Goal: Task Accomplishment & Management: Manage account settings

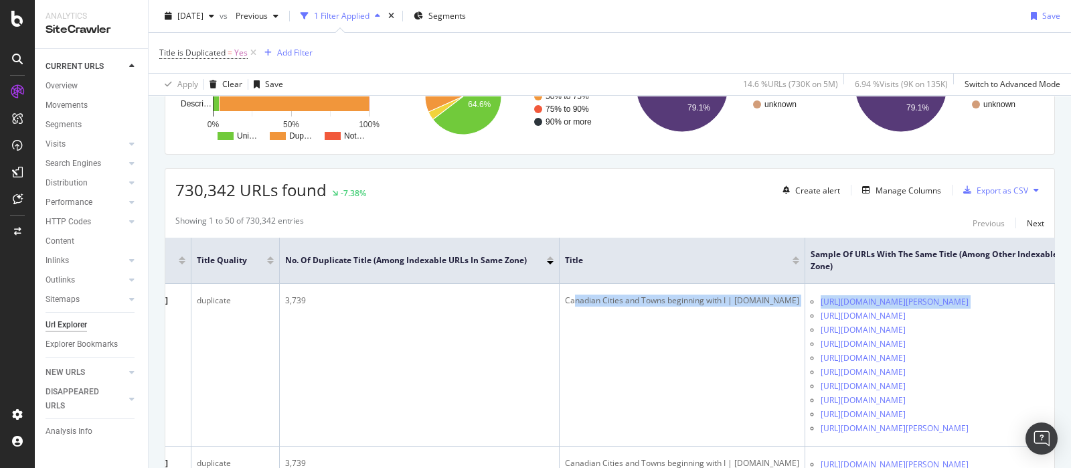
scroll to position [0, 398]
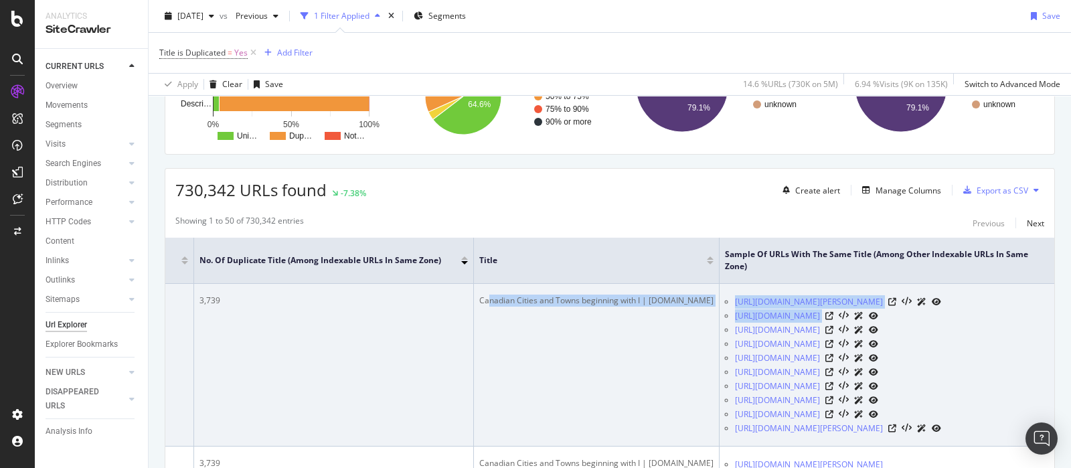
drag, startPoint x: 882, startPoint y: 301, endPoint x: 998, endPoint y: 310, distance: 116.1
click at [998, 310] on tr "Canadian Cities and Towns beginning with I | YellowPages.ca https://www.yellowp…" at bounding box center [439, 365] width 1229 height 163
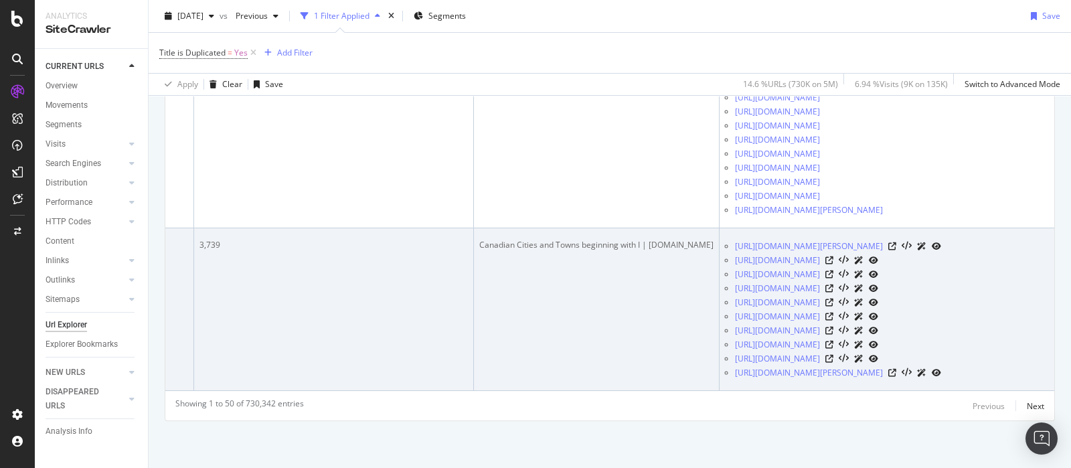
scroll to position [12016, 0]
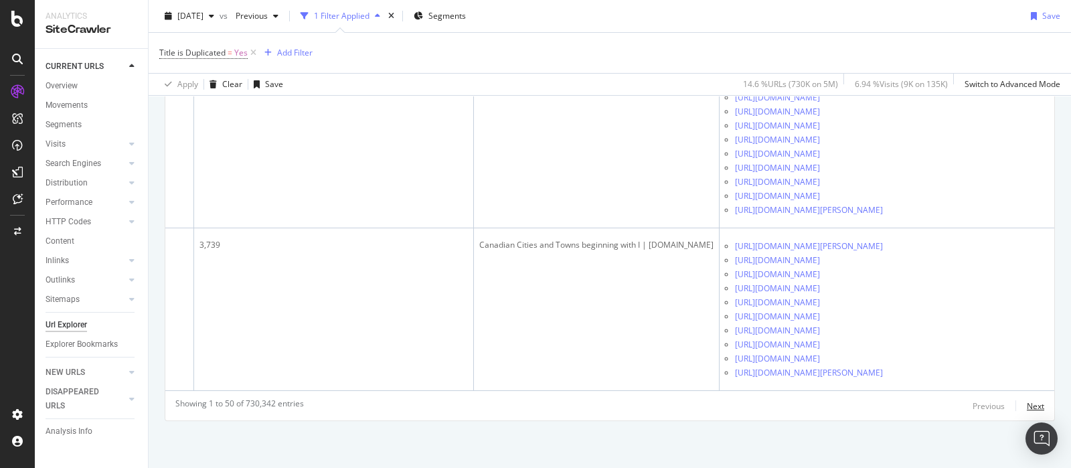
click at [1027, 400] on div "Next" at bounding box center [1035, 405] width 17 height 11
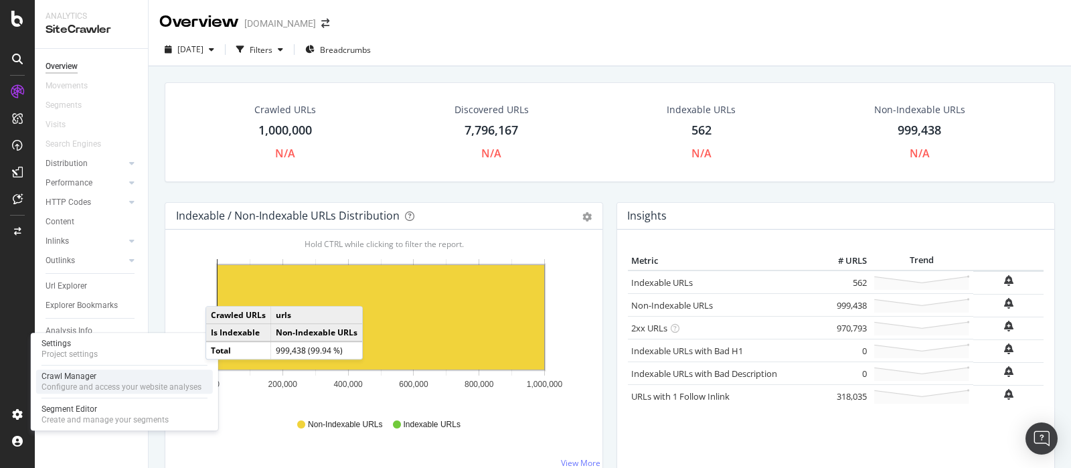
click at [99, 380] on div "Crawl Manager" at bounding box center [122, 376] width 160 height 11
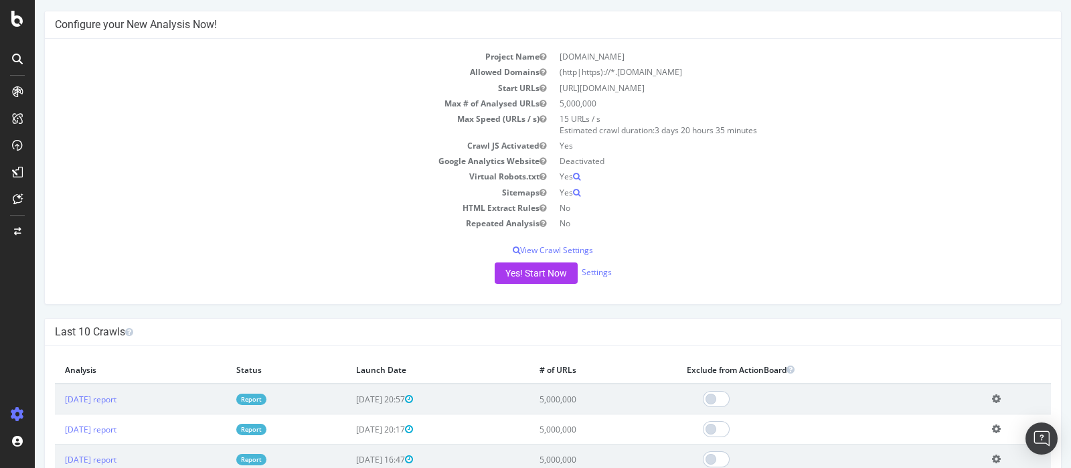
scroll to position [83, 0]
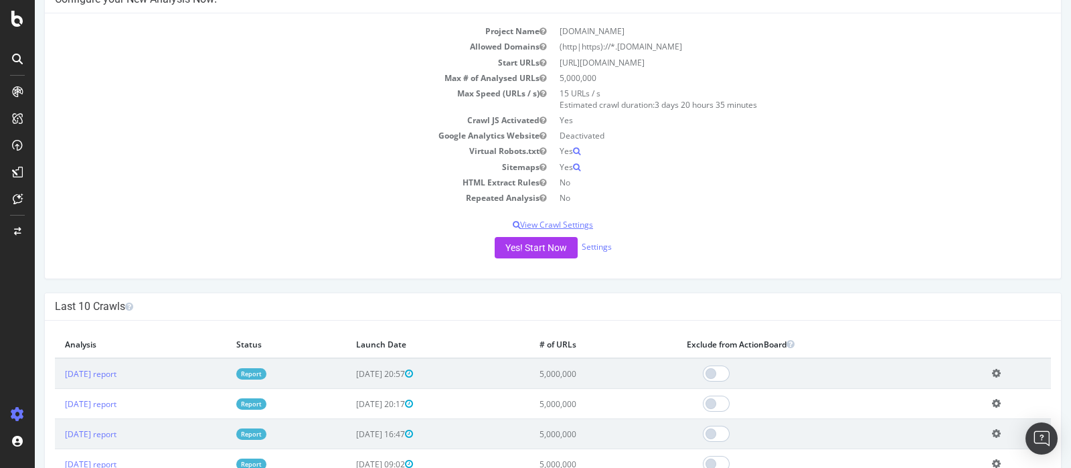
click at [569, 226] on p "View Crawl Settings" at bounding box center [553, 224] width 996 height 11
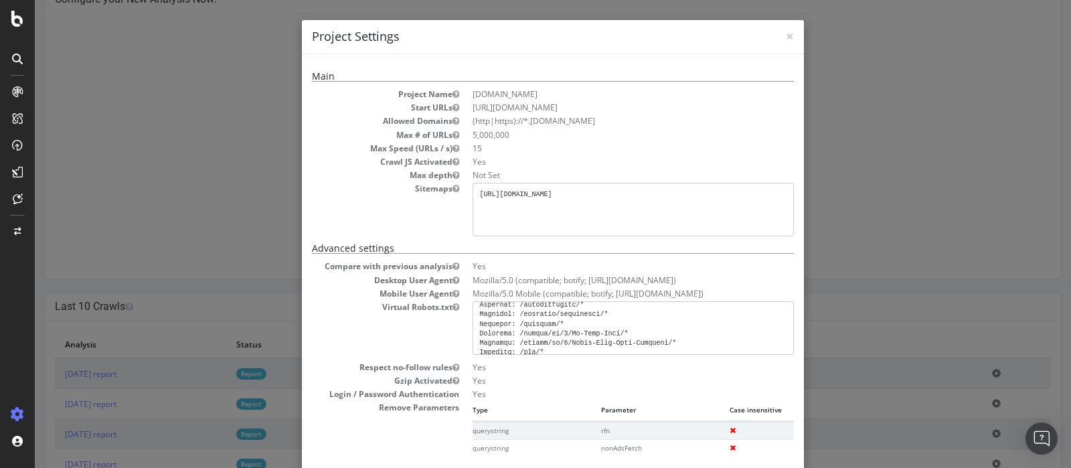
scroll to position [852, 0]
click at [852, 271] on div "× Close Project Settings Main Project Name pagesjaunes.ca Start URLs https://ww…" at bounding box center [553, 234] width 1036 height 468
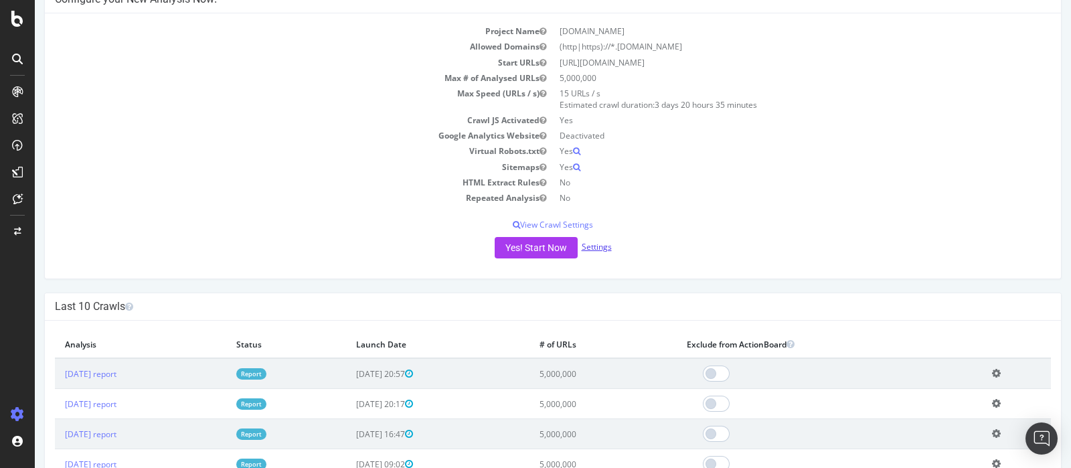
click at [599, 247] on link "Settings" at bounding box center [597, 246] width 30 height 11
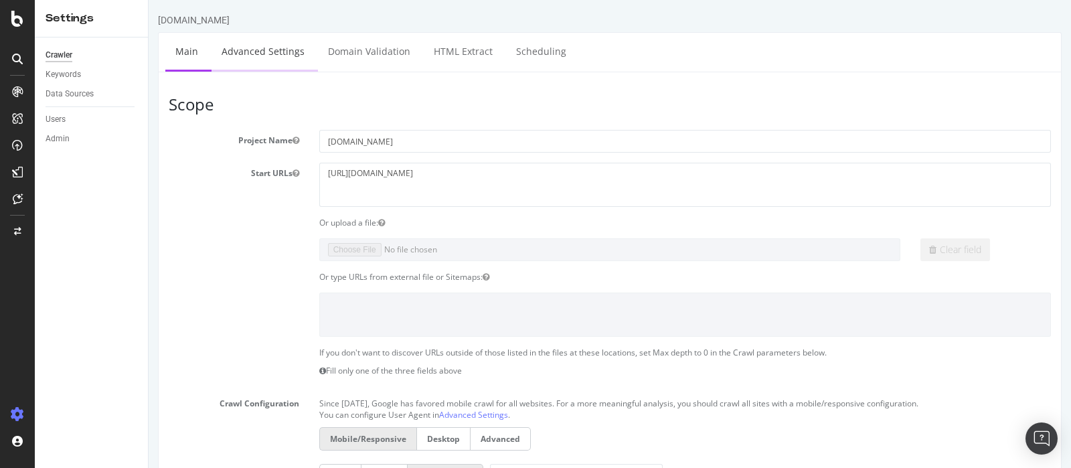
click at [264, 56] on link "Advanced Settings" at bounding box center [263, 51] width 103 height 37
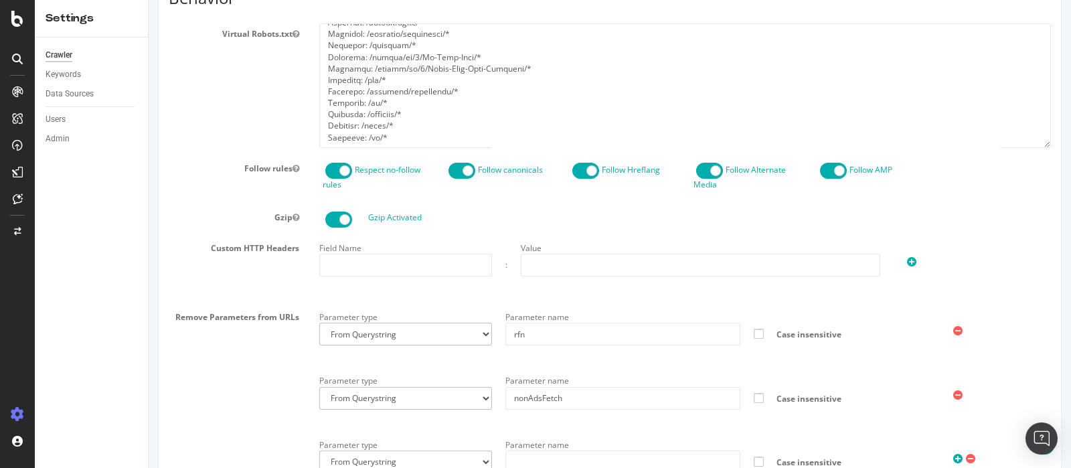
scroll to position [588, 0]
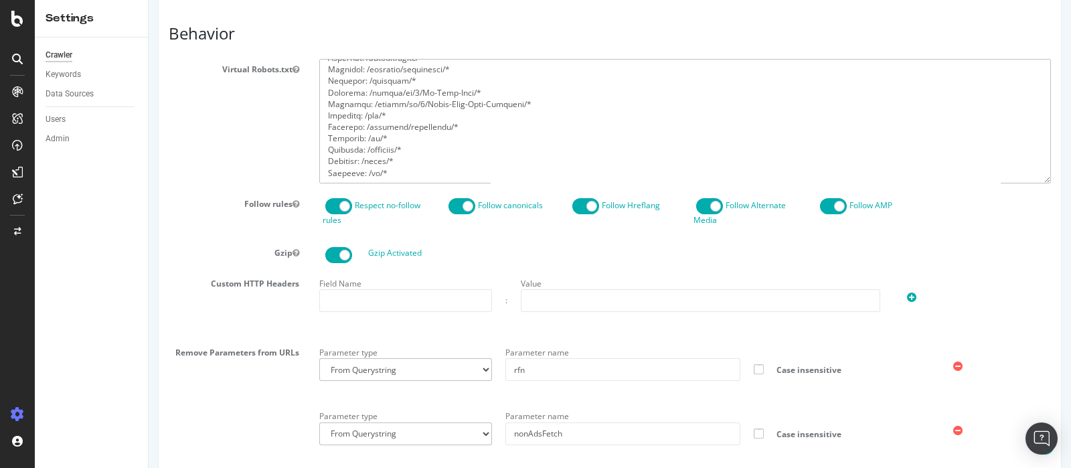
click at [412, 168] on textarea at bounding box center [685, 121] width 732 height 124
paste textarea "/search/si/1/"
drag, startPoint x: 355, startPoint y: 175, endPoint x: 280, endPoint y: 177, distance: 75.0
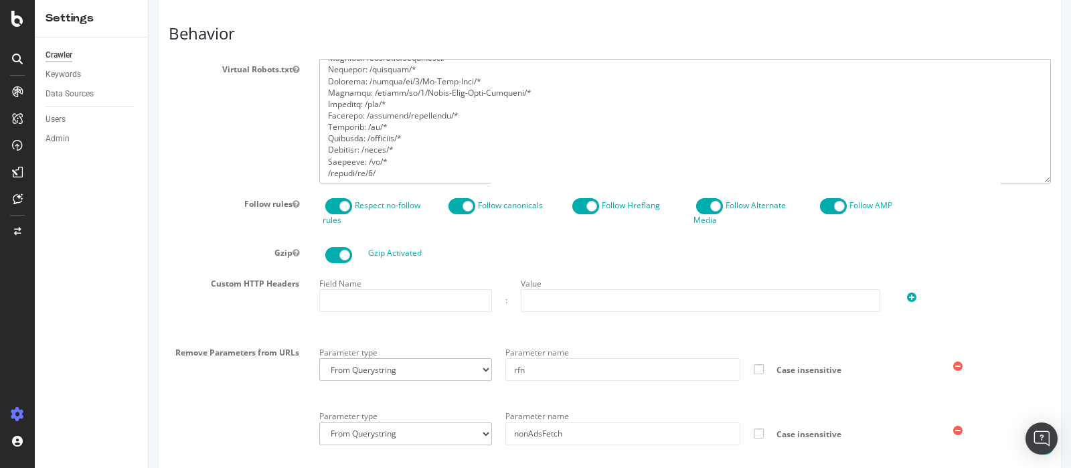
click at [280, 177] on div "Virtual Robots.txt" at bounding box center [610, 121] width 902 height 124
click at [341, 177] on textarea at bounding box center [685, 121] width 732 height 124
drag, startPoint x: 346, startPoint y: 172, endPoint x: 260, endPoint y: 173, distance: 86.4
click at [260, 173] on div "Virtual Robots.txt" at bounding box center [610, 121] width 902 height 124
drag, startPoint x: 362, startPoint y: 161, endPoint x: 297, endPoint y: 160, distance: 64.9
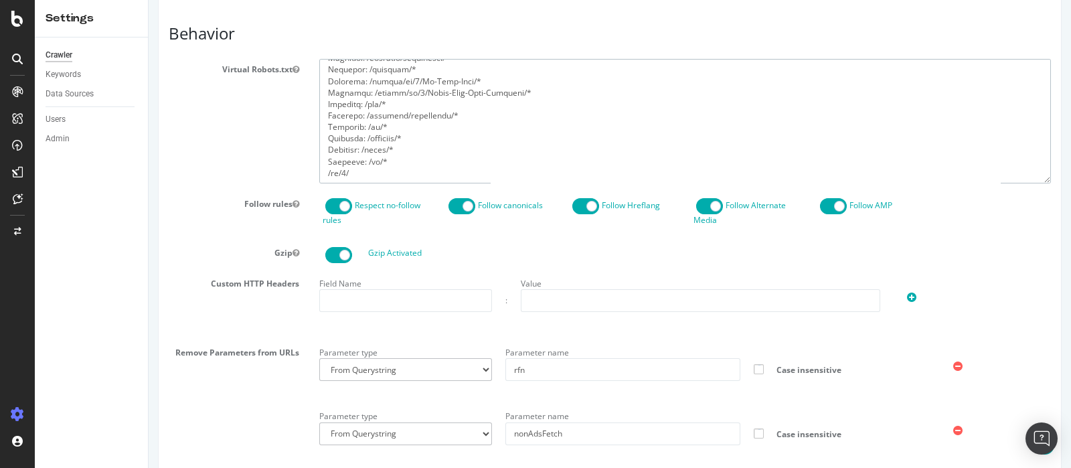
click at [297, 160] on div "Virtual Robots.txt" at bounding box center [610, 121] width 902 height 124
click at [325, 172] on textarea at bounding box center [685, 121] width 732 height 124
paste textarea "Disallow:"
drag, startPoint x: 405, startPoint y: 149, endPoint x: 228, endPoint y: 149, distance: 176.7
click at [228, 149] on div "Virtual Robots.txt" at bounding box center [610, 121] width 902 height 124
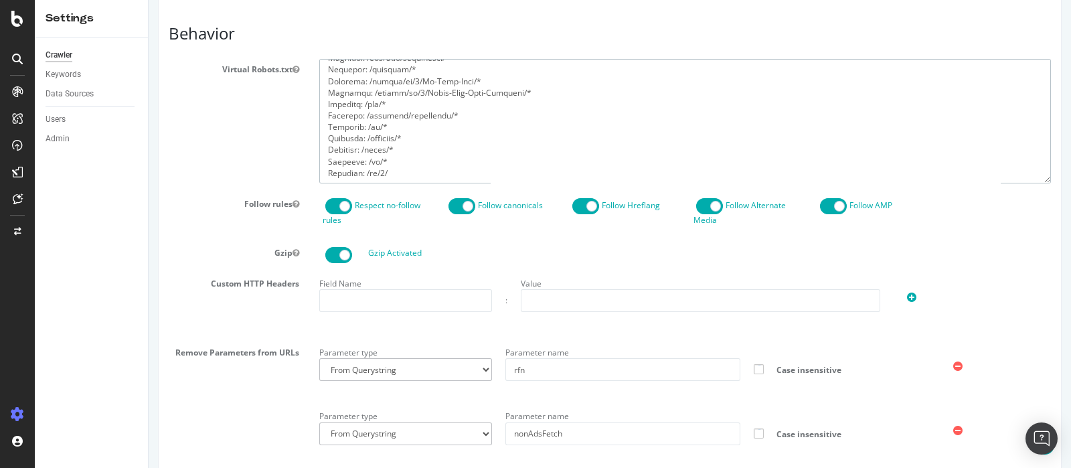
click at [424, 135] on textarea at bounding box center [685, 121] width 732 height 124
drag, startPoint x: 395, startPoint y: 103, endPoint x: 241, endPoint y: 115, distance: 154.5
click at [208, 105] on div "Virtual Robots.txt" at bounding box center [610, 121] width 902 height 124
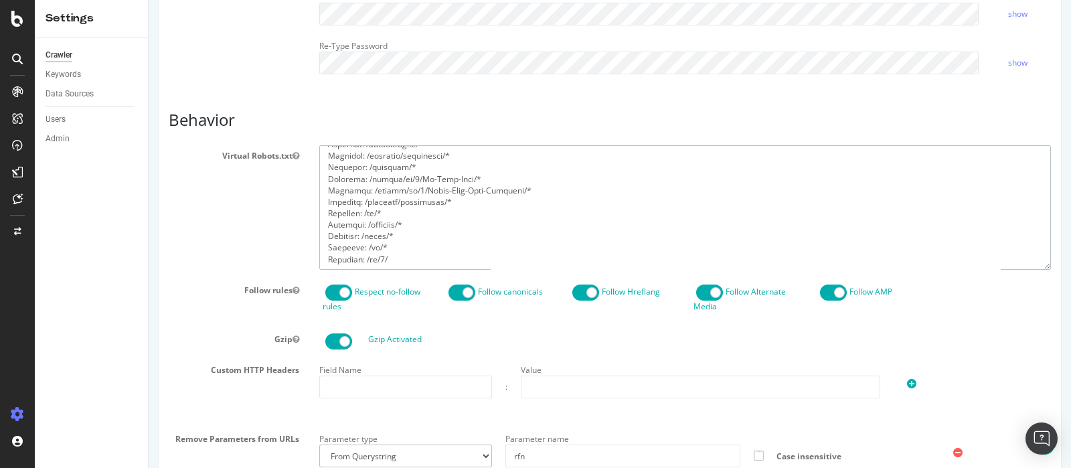
scroll to position [840, 0]
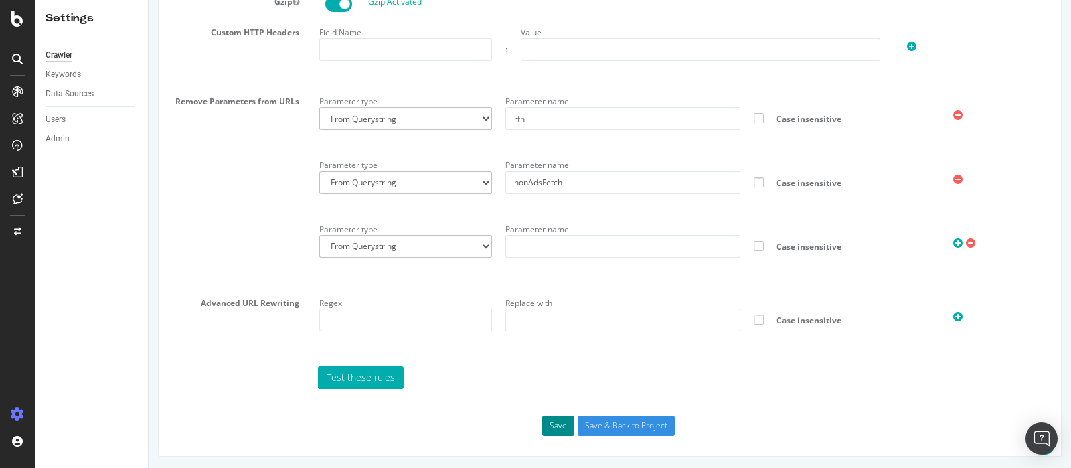
type textarea "User-agent: * Disallow: /business/printMerchant.html* Disallow: /business/print…"
click at [555, 423] on button "Save" at bounding box center [558, 426] width 32 height 20
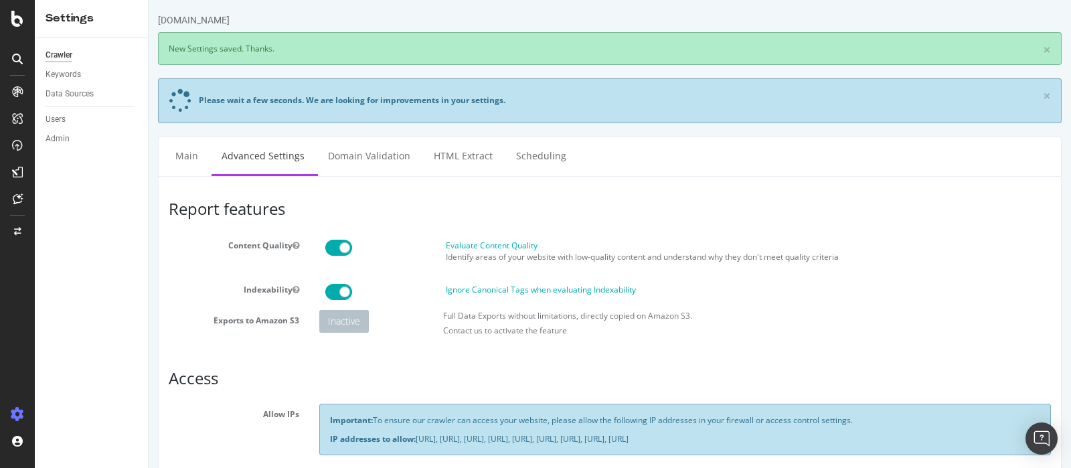
scroll to position [0, 0]
click at [194, 155] on link "Main" at bounding box center [186, 155] width 43 height 37
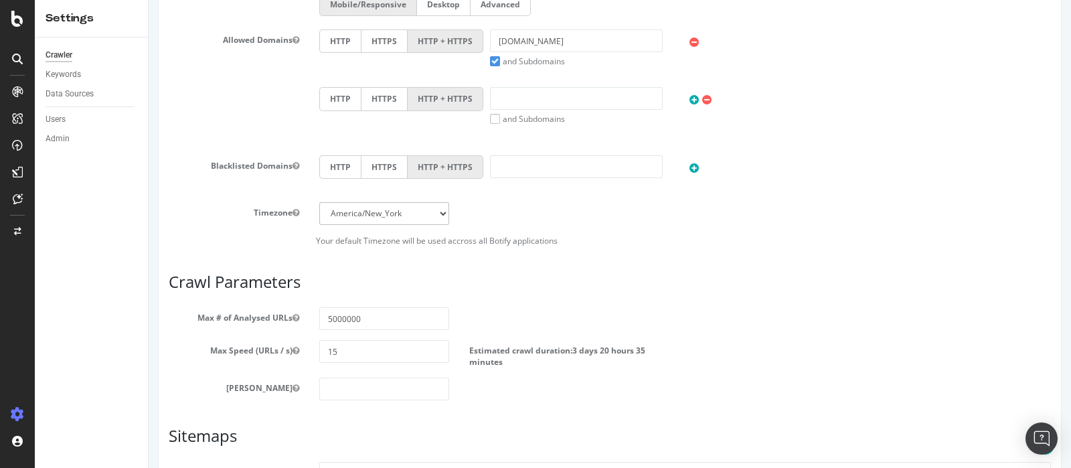
scroll to position [502, 0]
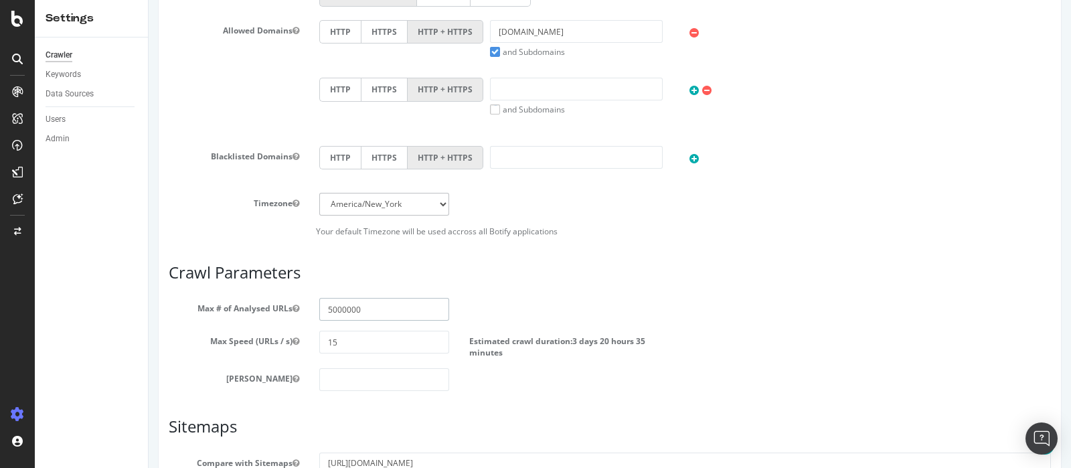
drag, startPoint x: 327, startPoint y: 306, endPoint x: 277, endPoint y: 309, distance: 50.3
click at [277, 309] on div "Max # of Analysed URLs 5000000" at bounding box center [610, 309] width 902 height 23
drag, startPoint x: 328, startPoint y: 307, endPoint x: 309, endPoint y: 307, distance: 19.4
click at [309, 307] on div "5000000" at bounding box center [384, 309] width 151 height 23
click at [552, 298] on div "Max # of Analysed URLs 7000000" at bounding box center [610, 309] width 902 height 23
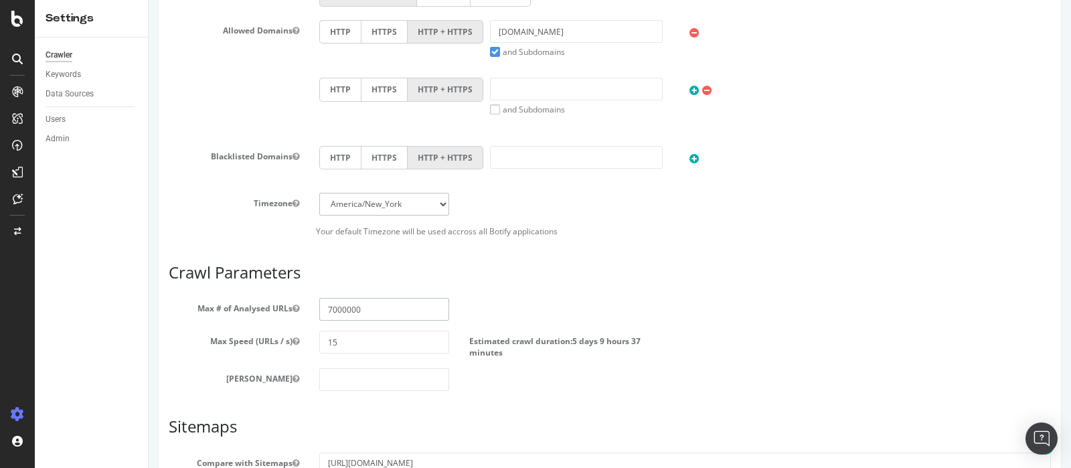
drag, startPoint x: 328, startPoint y: 305, endPoint x: 280, endPoint y: 307, distance: 48.2
click at [282, 307] on div "Max # of Analysed URLs 7000000" at bounding box center [610, 309] width 902 height 23
type input "5000000"
click at [532, 291] on article "Crawl Parameters Max # of Analysed URLs 5000000 Max Speed (URLs / s) 15 Estimat…" at bounding box center [610, 328] width 882 height 128
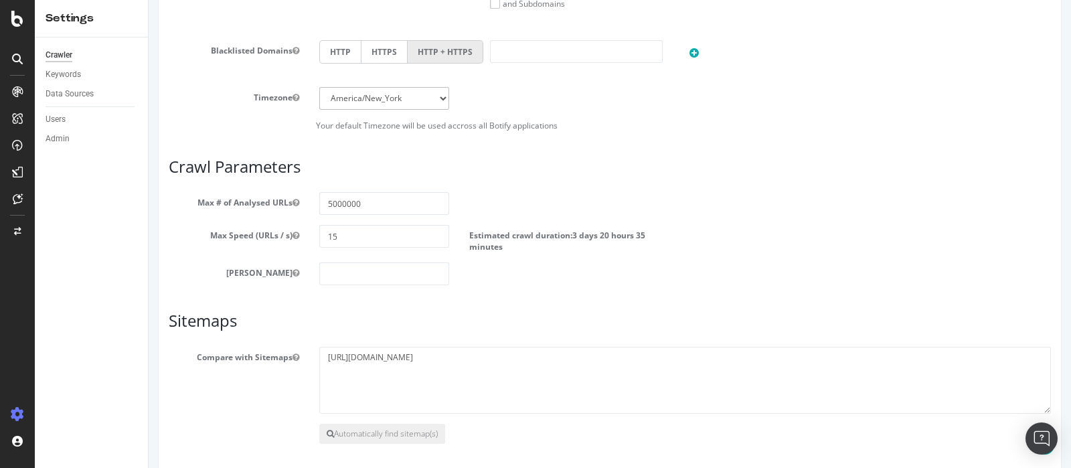
scroll to position [661, 0]
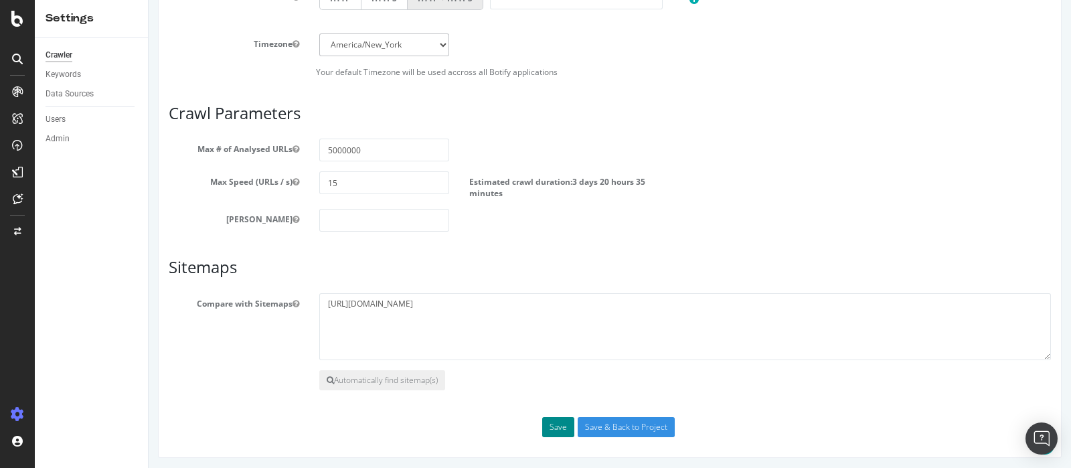
click at [548, 424] on button "Save" at bounding box center [558, 427] width 32 height 20
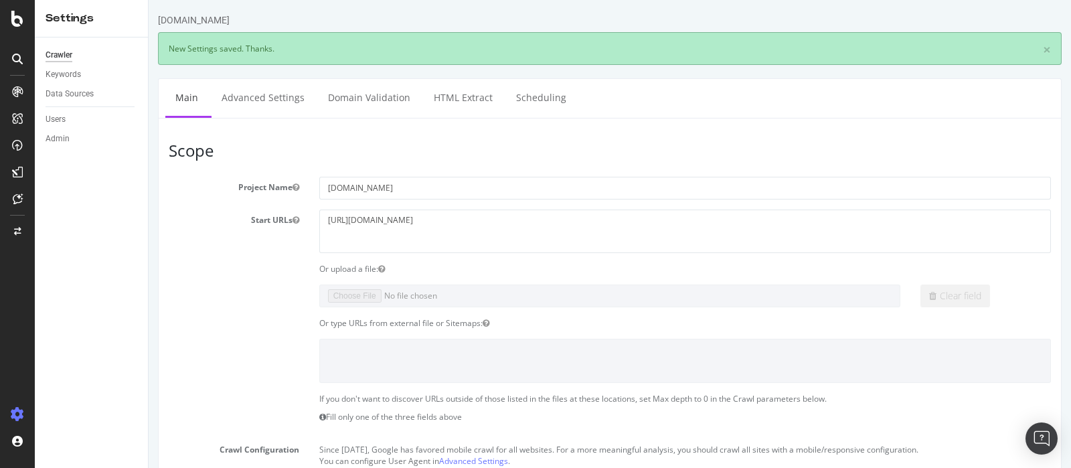
scroll to position [0, 0]
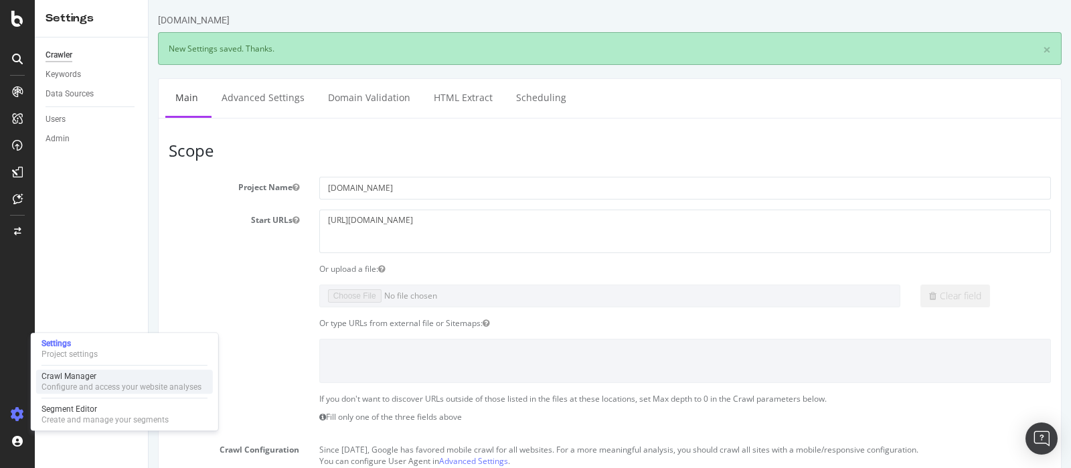
click at [103, 376] on div "Crawl Manager" at bounding box center [122, 376] width 160 height 11
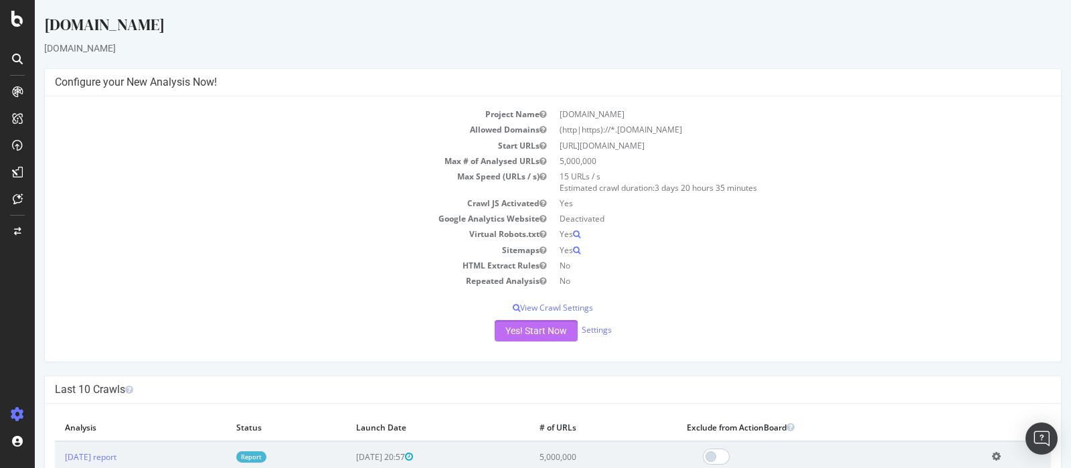
click at [540, 332] on button "Yes! Start Now" at bounding box center [536, 330] width 83 height 21
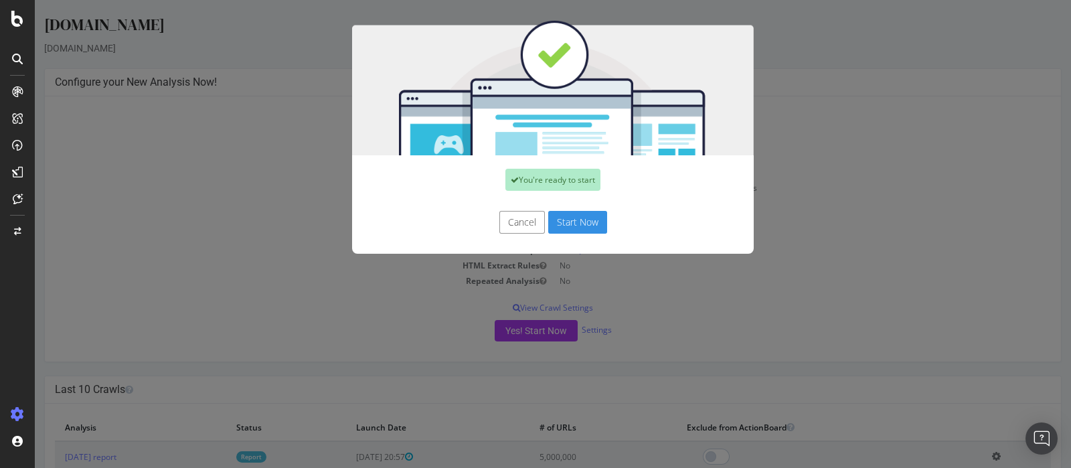
click at [577, 225] on button "Start Now" at bounding box center [577, 222] width 59 height 23
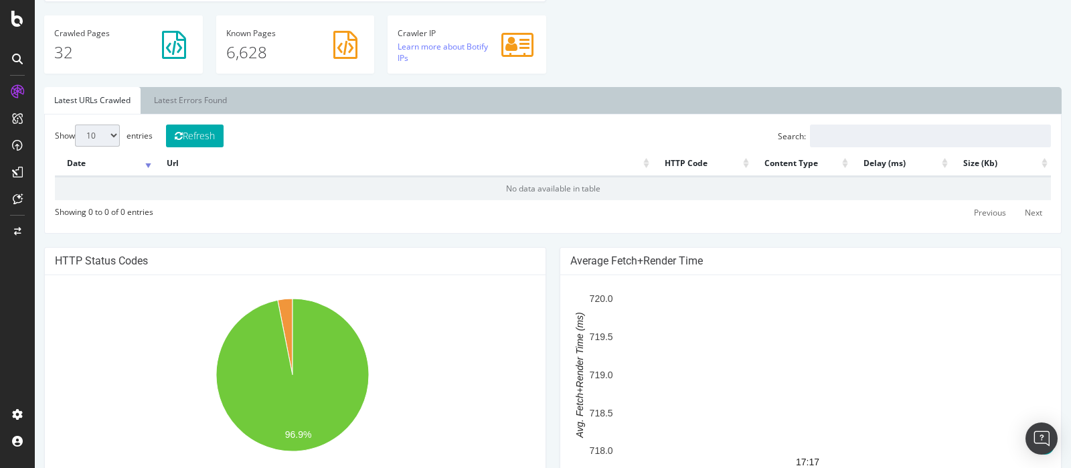
scroll to position [334, 0]
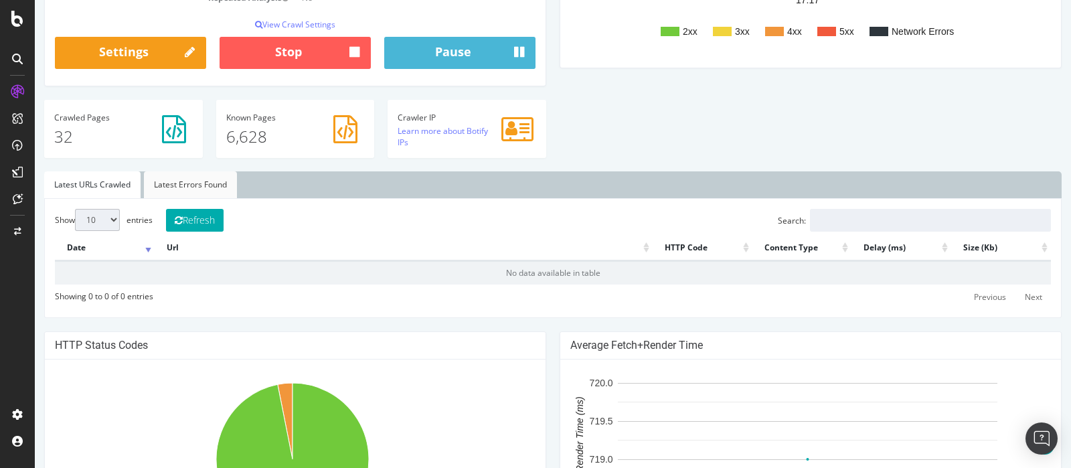
click at [161, 186] on link "Latest Errors Found" at bounding box center [190, 184] width 93 height 27
click at [94, 177] on link "Latest URLs Crawled" at bounding box center [92, 184] width 96 height 27
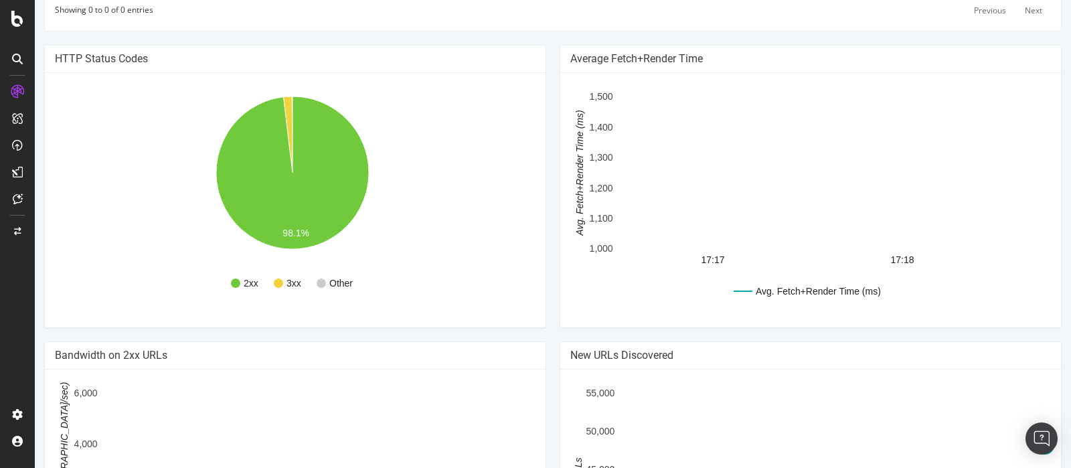
scroll to position [370, 0]
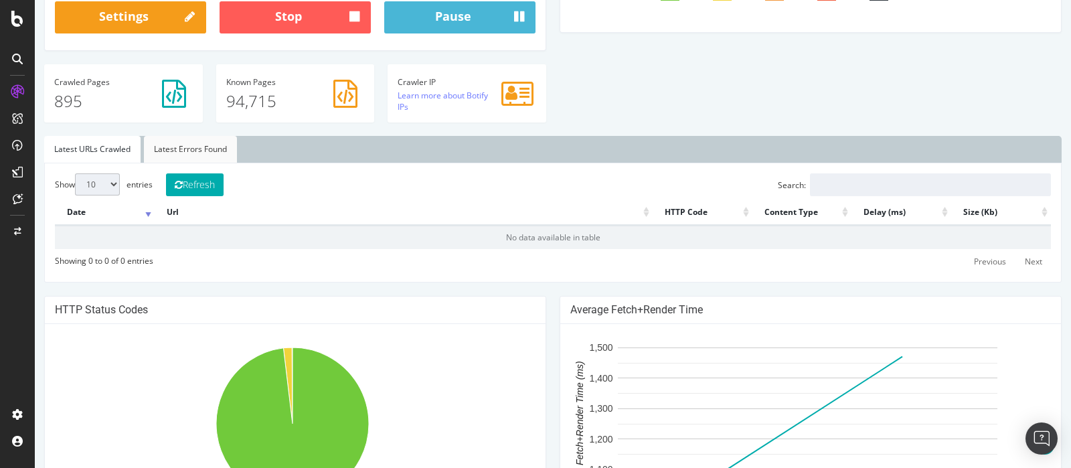
click at [197, 150] on link "Latest Errors Found" at bounding box center [190, 149] width 93 height 27
click at [107, 147] on link "Latest URLs Crawled" at bounding box center [92, 149] width 96 height 27
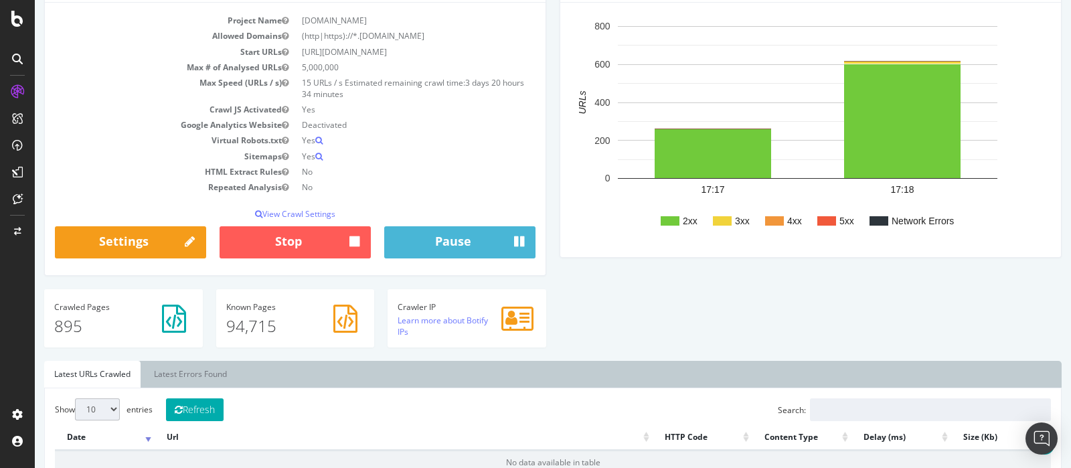
scroll to position [118, 0]
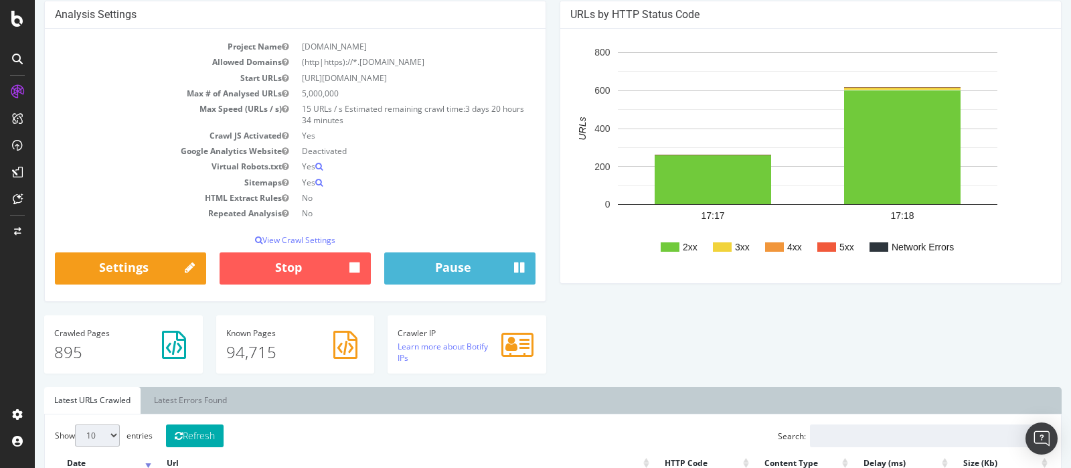
click at [85, 341] on p "895" at bounding box center [123, 352] width 139 height 23
click at [196, 403] on link "Latest Errors Found" at bounding box center [190, 400] width 93 height 27
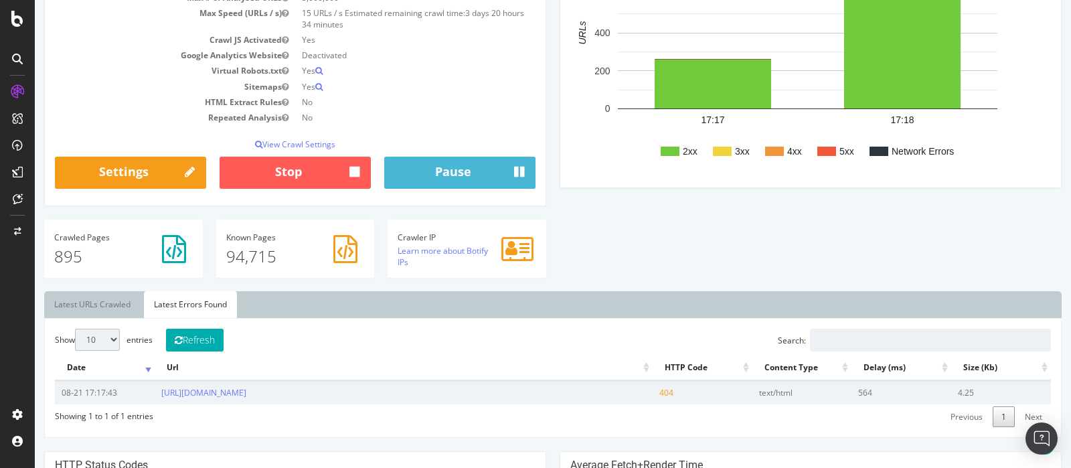
scroll to position [370, 0]
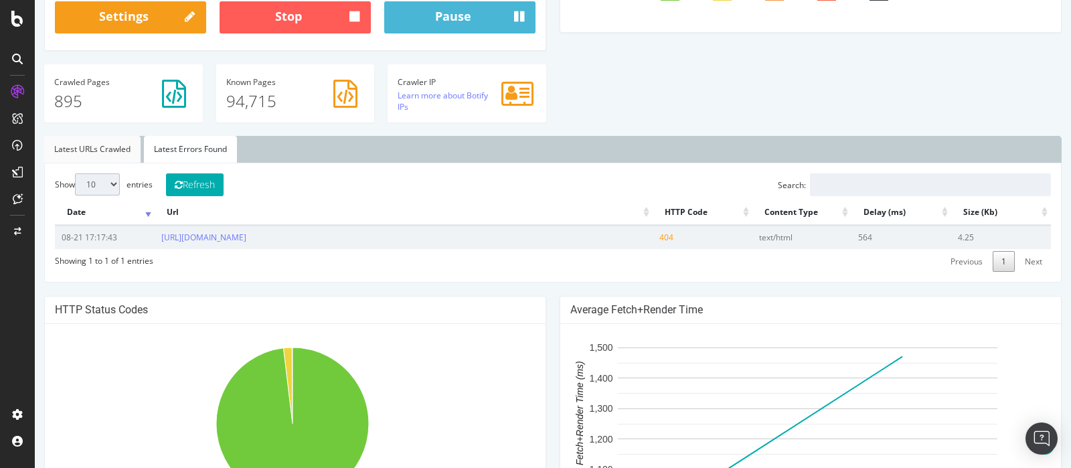
click at [104, 149] on link "Latest URLs Crawled" at bounding box center [92, 149] width 96 height 27
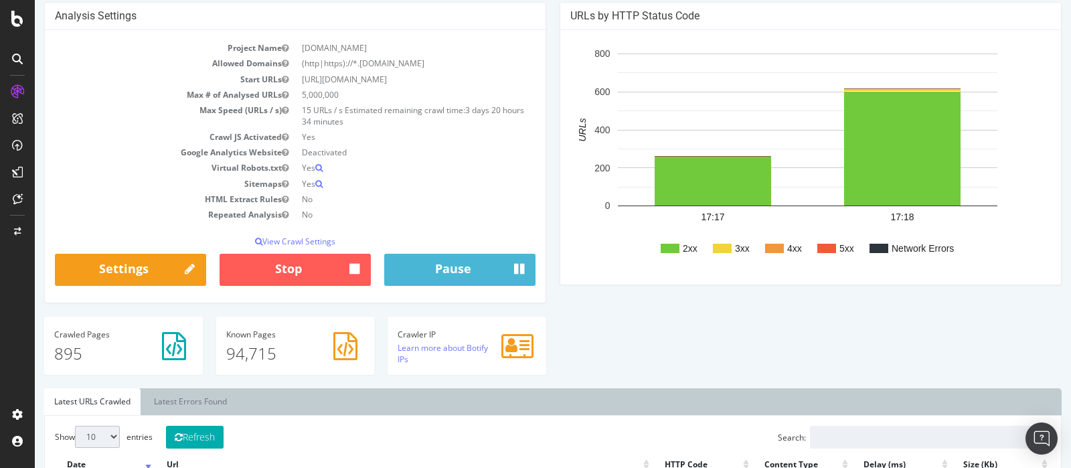
scroll to position [35, 0]
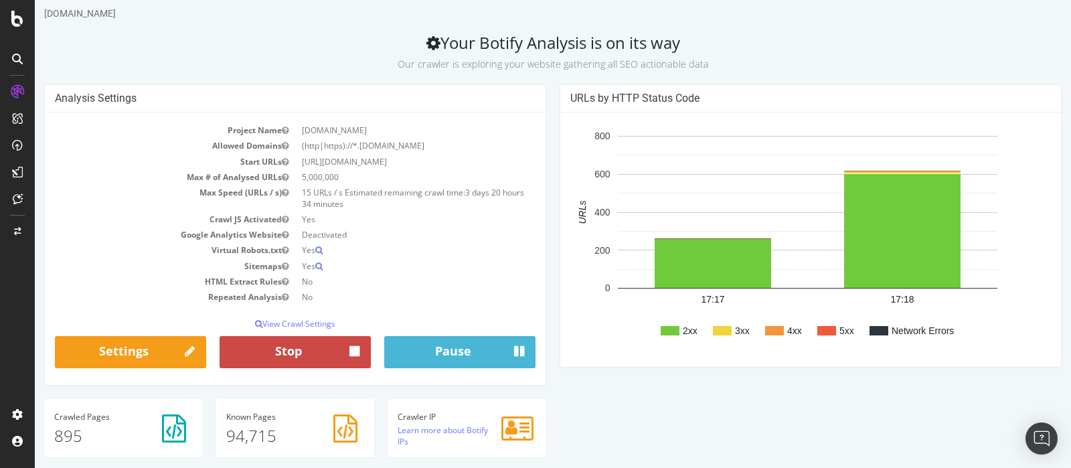
click at [338, 347] on button "Stop" at bounding box center [295, 352] width 151 height 32
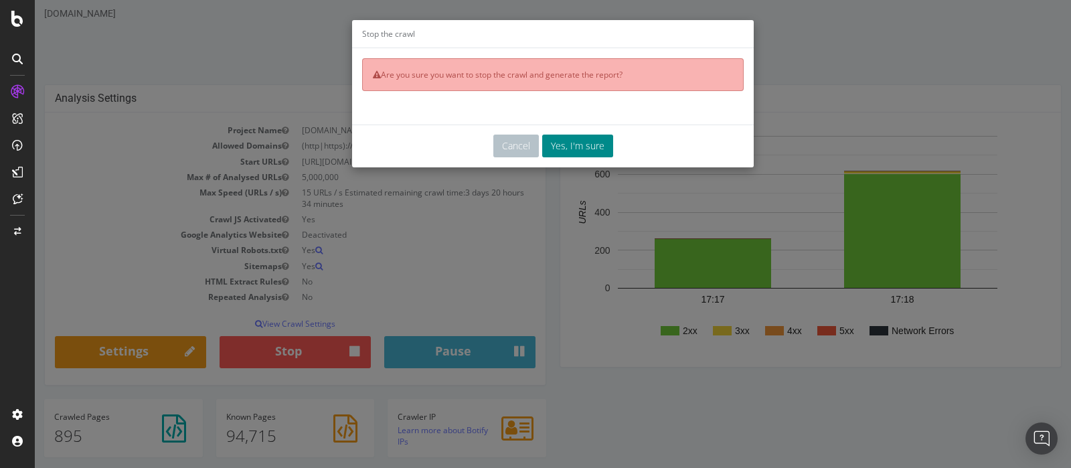
click at [582, 143] on button "Yes, I'm sure" at bounding box center [577, 146] width 71 height 23
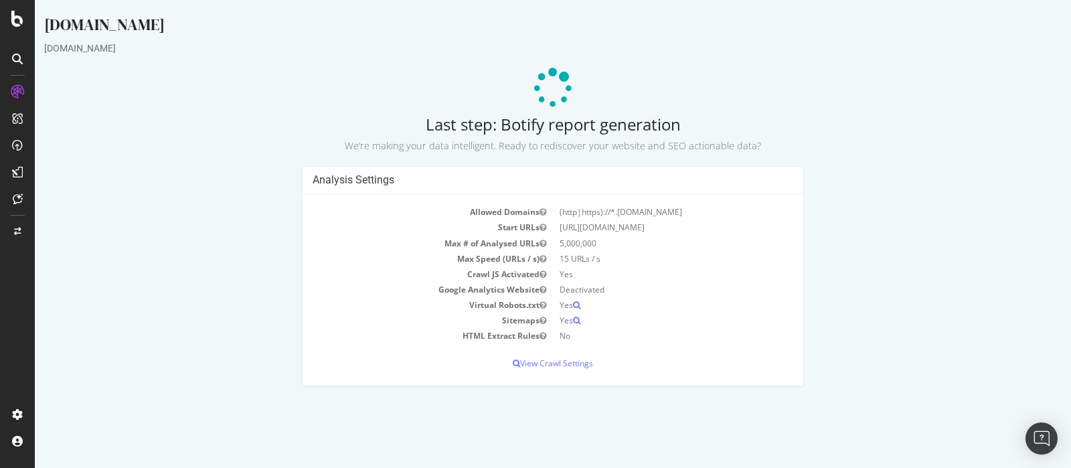
scroll to position [0, 0]
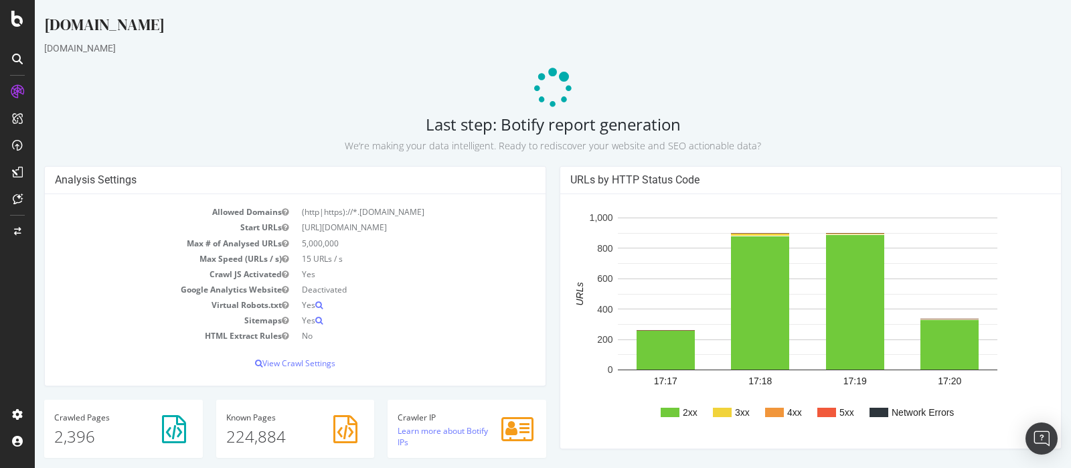
click at [607, 86] on p at bounding box center [553, 88] width 1018 height 40
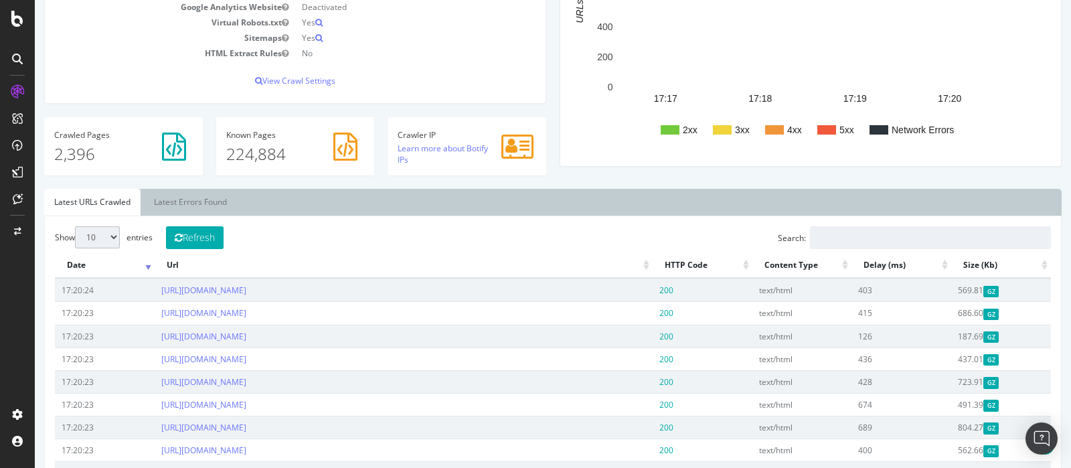
scroll to position [167, 0]
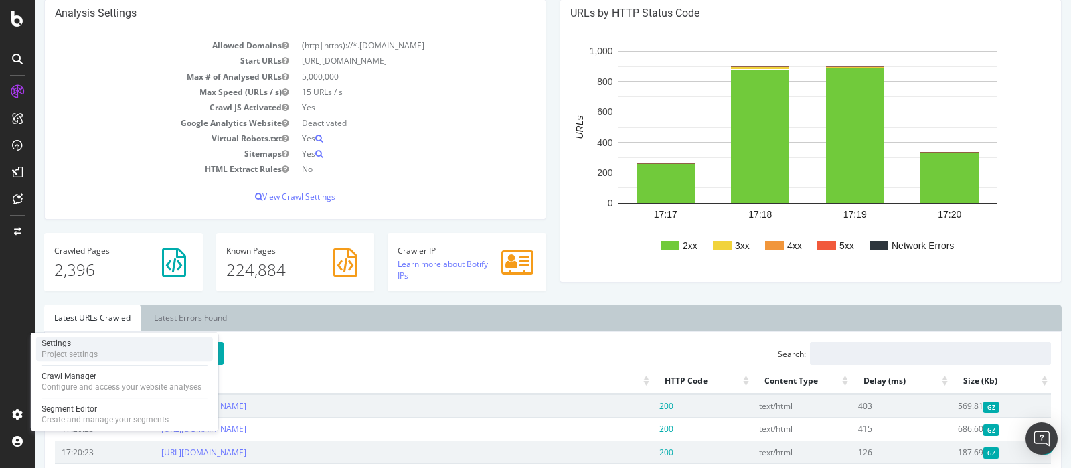
click at [155, 356] on div "Settings Project settings" at bounding box center [124, 349] width 177 height 24
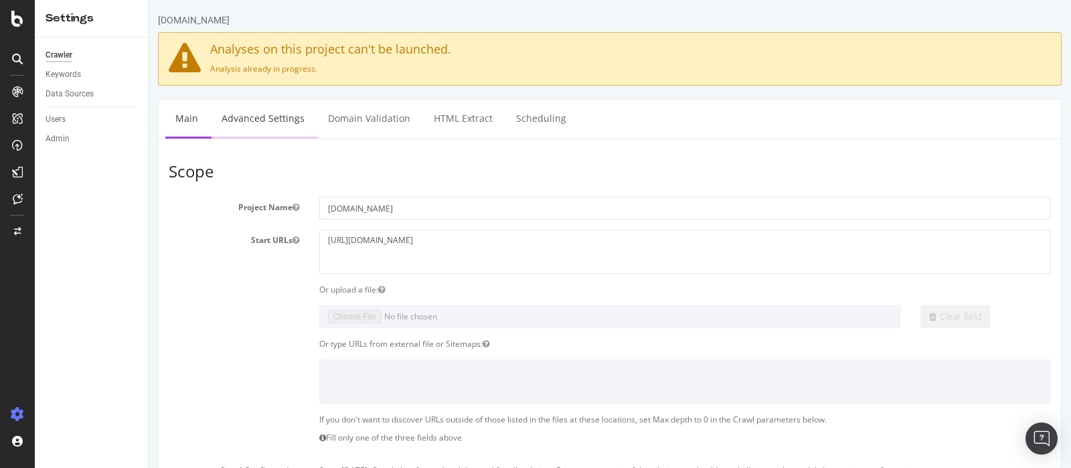
click at [262, 128] on link "Advanced Settings" at bounding box center [263, 118] width 103 height 37
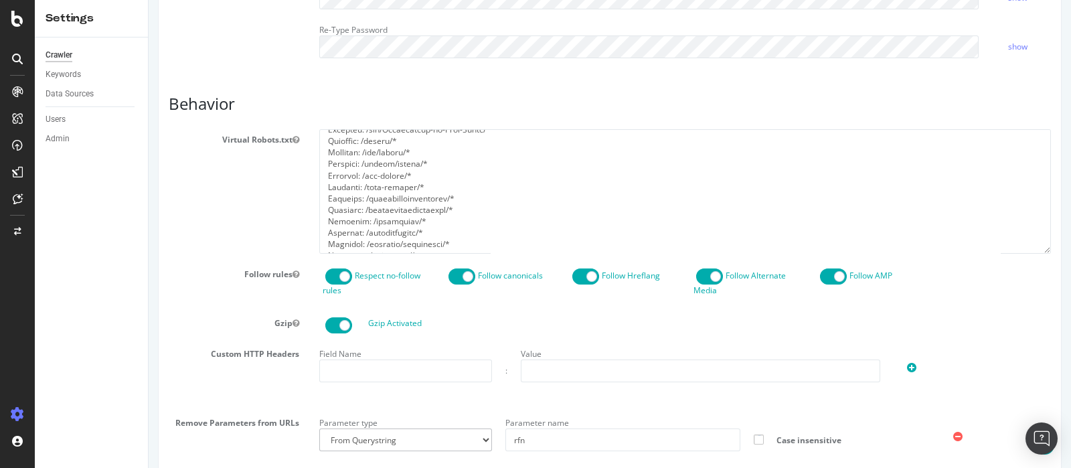
scroll to position [1056, 0]
click at [441, 230] on textarea at bounding box center [685, 191] width 732 height 124
drag, startPoint x: 390, startPoint y: 229, endPoint x: 374, endPoint y: 228, distance: 16.1
click at [374, 228] on textarea at bounding box center [685, 191] width 732 height 124
click at [416, 238] on textarea at bounding box center [685, 191] width 732 height 124
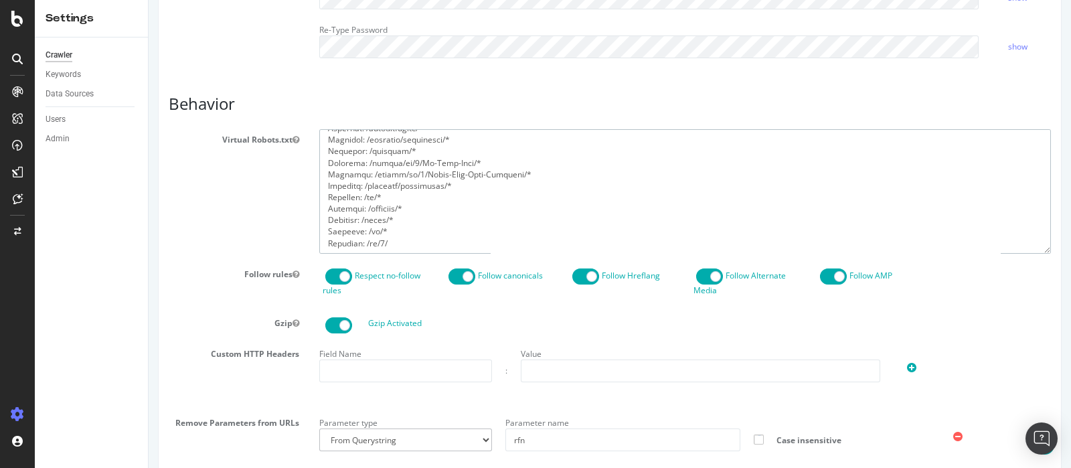
paste textarea "*"
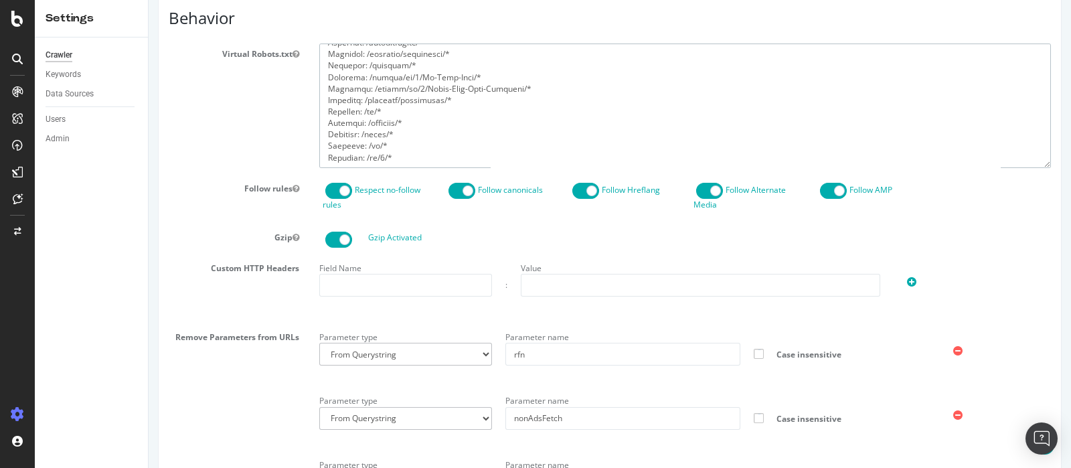
scroll to position [669, 0]
type textarea "User-agent: * Disallow: /business/printMerchant.html* Disallow: /business/print…"
click at [939, 249] on section "Virtual Robots.txt Follow rules Respect no-follow rules Follow canonicals Follo…" at bounding box center [610, 336] width 882 height 581
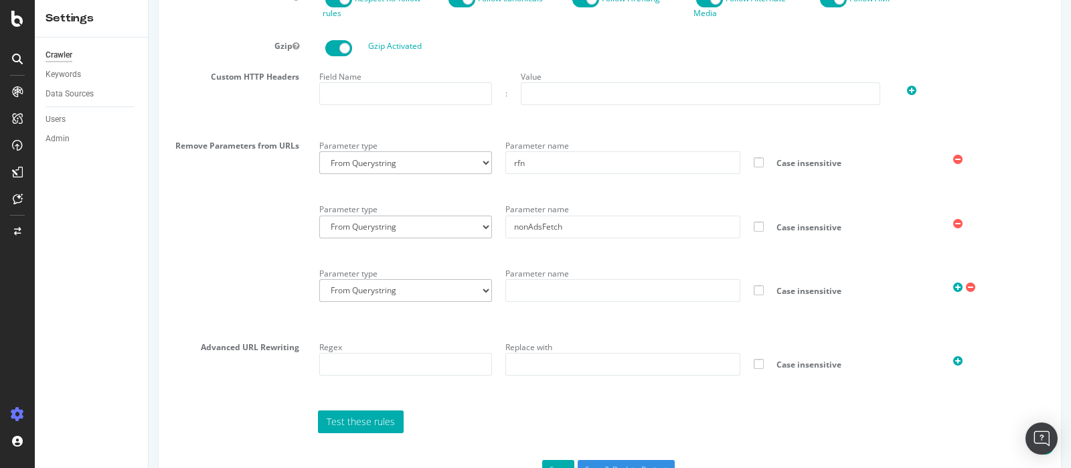
scroll to position [906, 0]
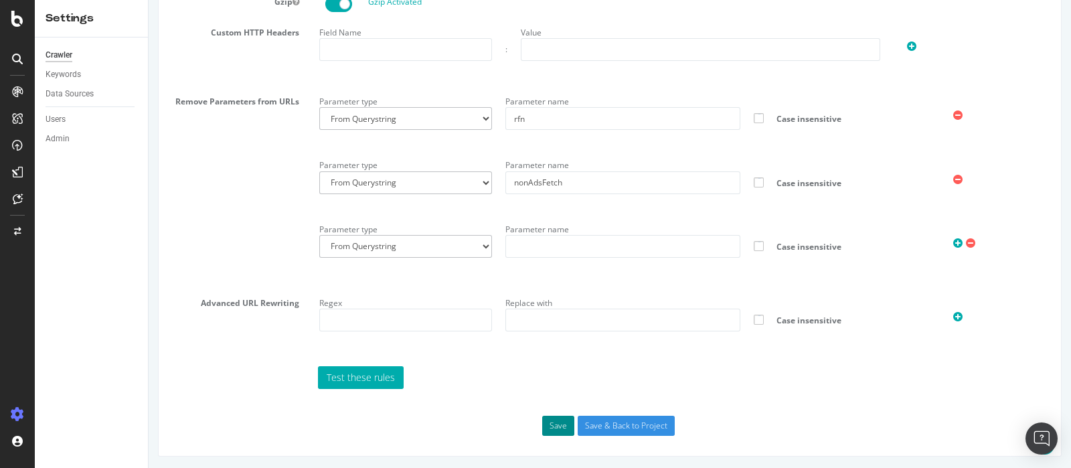
click at [548, 420] on button "Save" at bounding box center [558, 426] width 32 height 20
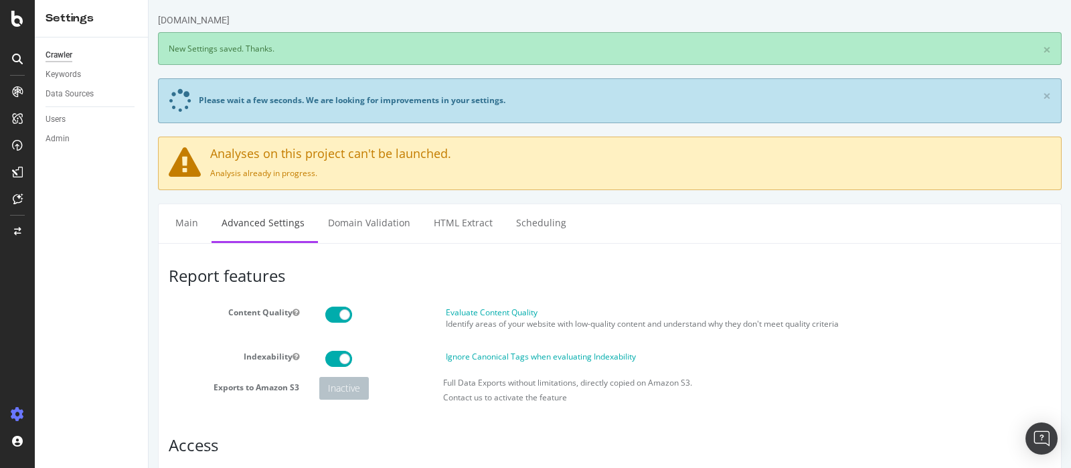
scroll to position [0, 0]
